Goal: Find specific page/section: Find specific page/section

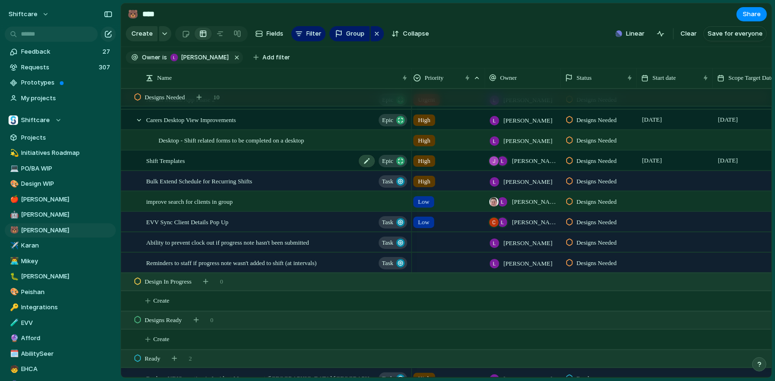
click at [193, 157] on div "Shift Templates Epic" at bounding box center [277, 160] width 262 height 19
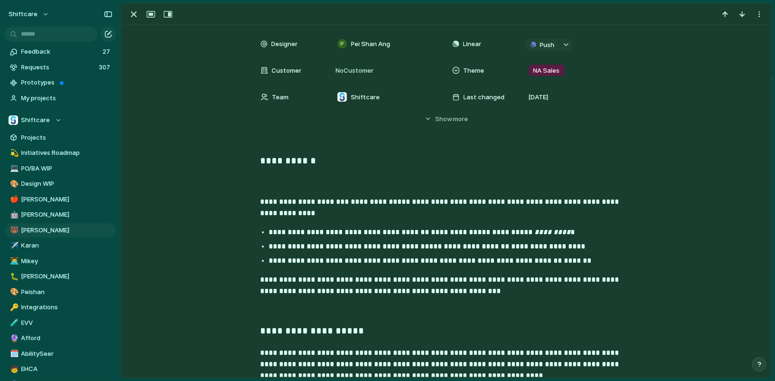
scroll to position [353, 0]
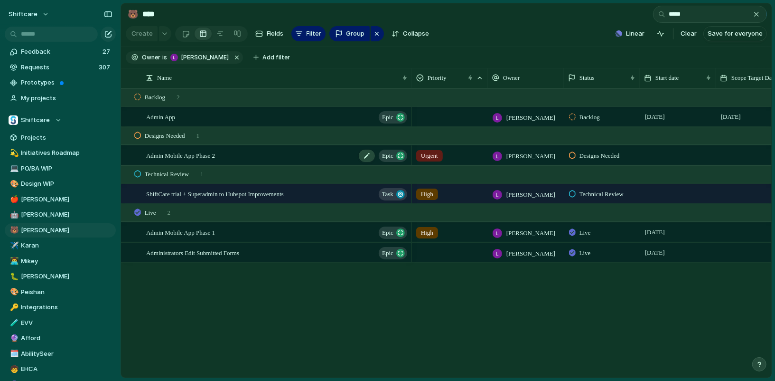
type input "*****"
click at [197, 154] on span "Admin Mobile App Phase 2" at bounding box center [180, 154] width 69 height 11
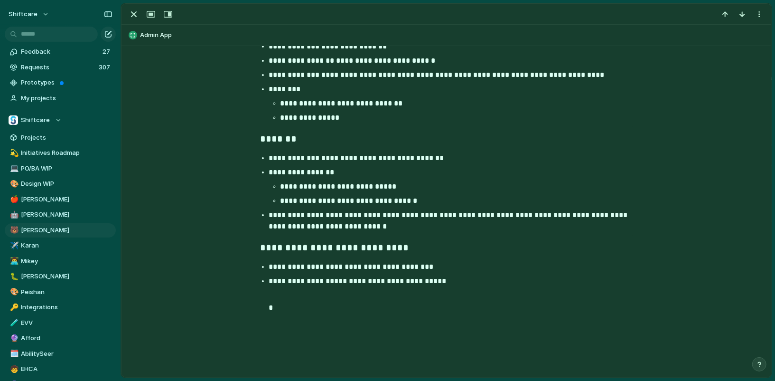
scroll to position [926, 0]
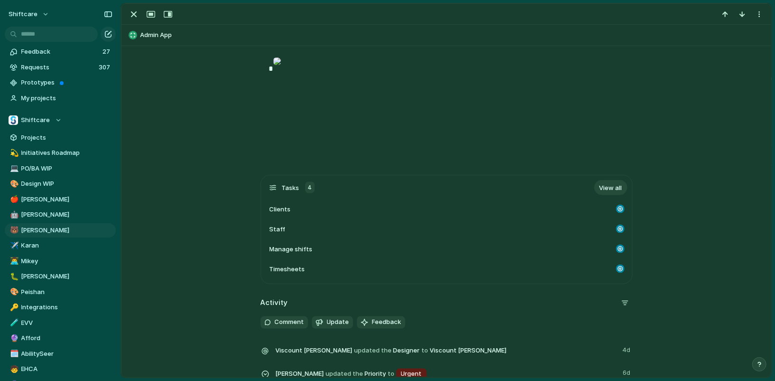
click at [281, 71] on div at bounding box center [277, 61] width 8 height 19
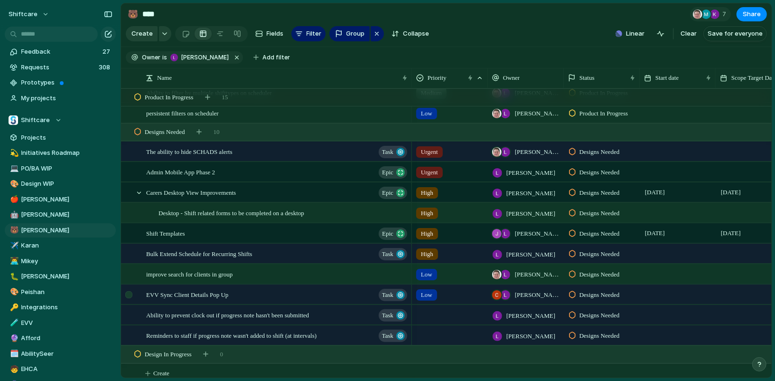
scroll to position [0, 1]
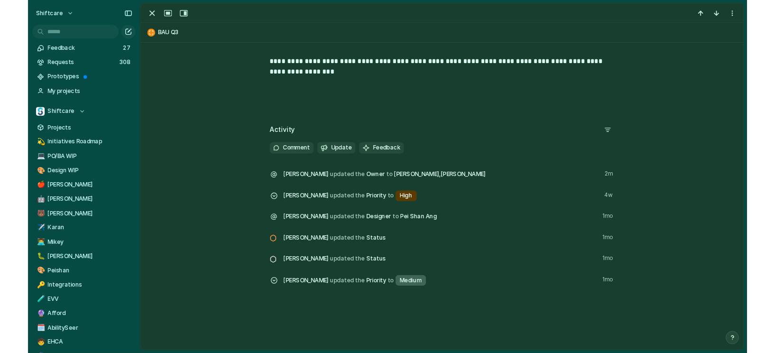
scroll to position [170, 0]
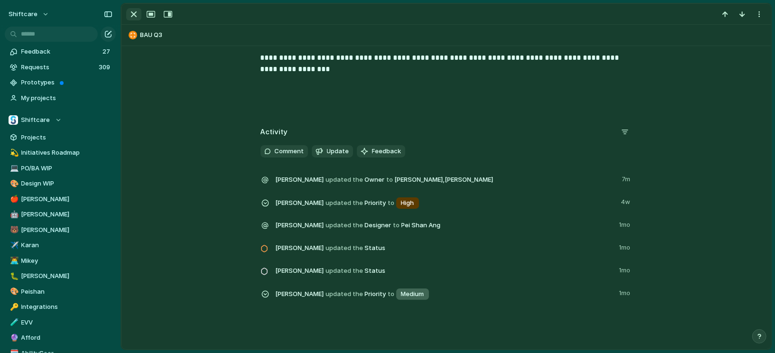
click at [133, 18] on div "button" at bounding box center [133, 14] width 11 height 11
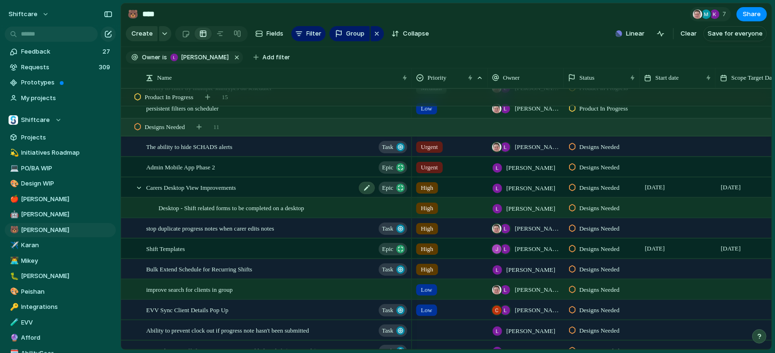
click at [234, 185] on span "Carers Desktop View Improvements" at bounding box center [191, 187] width 90 height 11
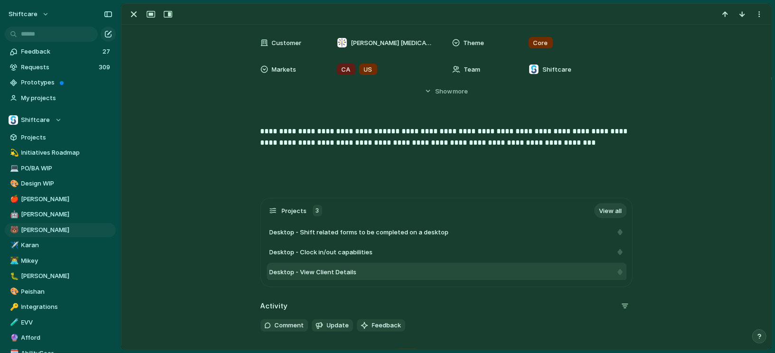
click at [404, 268] on div "Desktop - View Client Details" at bounding box center [441, 272] width 343 height 9
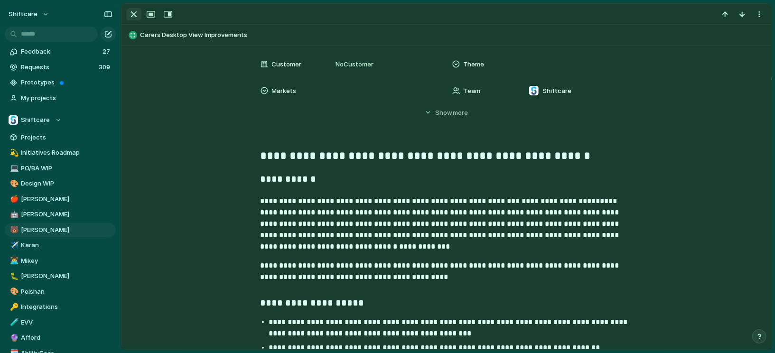
click at [130, 10] on div "button" at bounding box center [133, 14] width 11 height 11
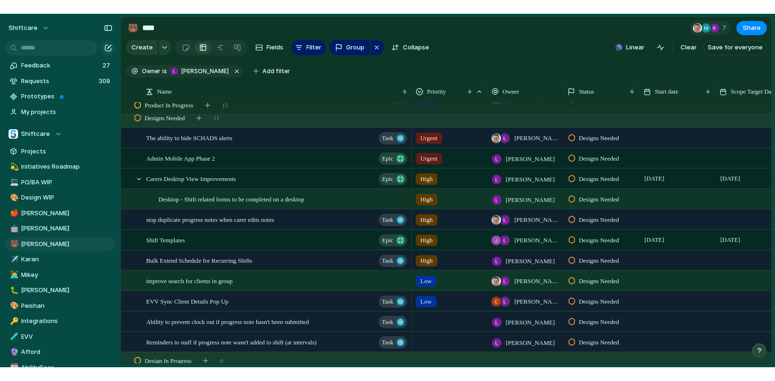
scroll to position [818, 0]
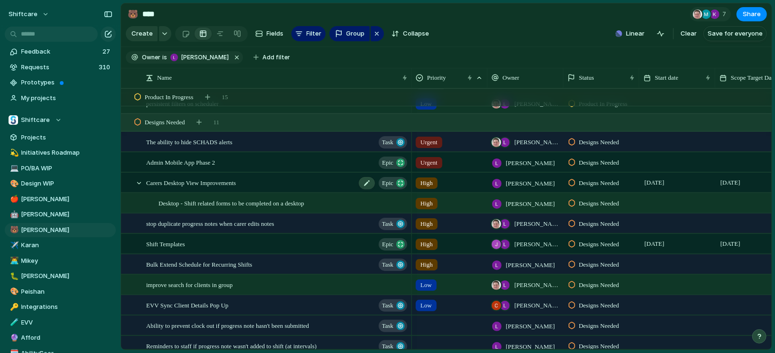
click at [235, 181] on span "Carers Desktop View Improvements" at bounding box center [191, 182] width 90 height 11
